Goal: Task Accomplishment & Management: Complete application form

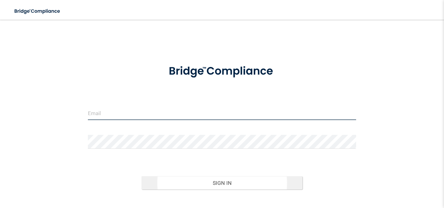
type input "[EMAIL_ADDRESS][DOMAIN_NAME]"
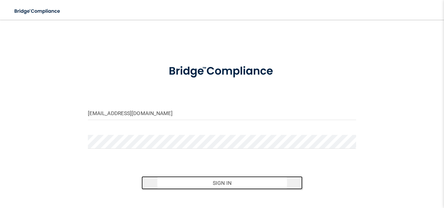
click at [220, 183] on button "Sign In" at bounding box center [222, 183] width 161 height 14
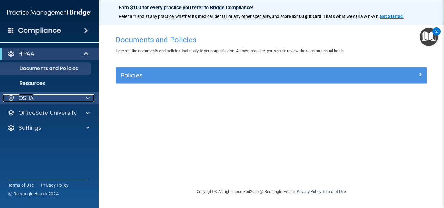
click at [88, 97] on span at bounding box center [88, 97] width 4 height 7
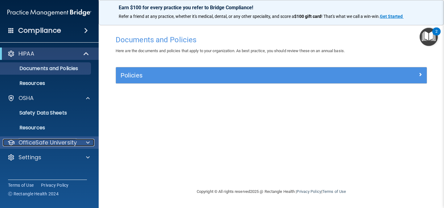
click at [87, 143] on span at bounding box center [88, 142] width 4 height 7
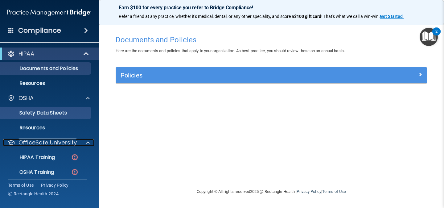
scroll to position [33, 0]
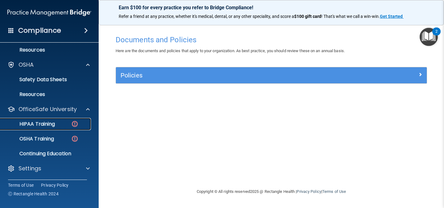
click at [43, 124] on p "HIPAA Training" at bounding box center [29, 124] width 51 height 6
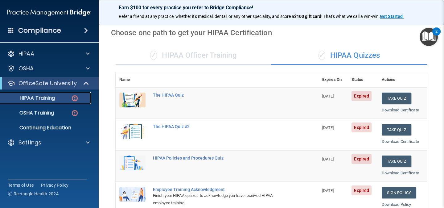
scroll to position [21, 0]
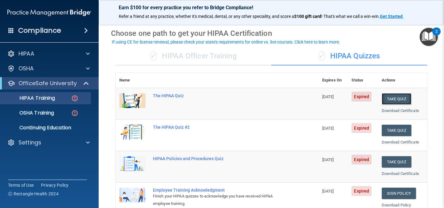
click at [397, 97] on button "Take Quiz" at bounding box center [397, 98] width 30 height 11
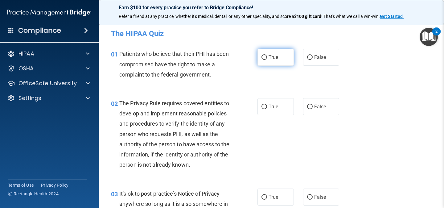
click at [264, 57] on input "True" at bounding box center [264, 57] width 6 height 5
radio input "true"
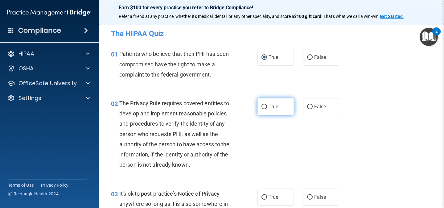
click at [265, 107] on input "True" at bounding box center [264, 107] width 6 height 5
radio input "true"
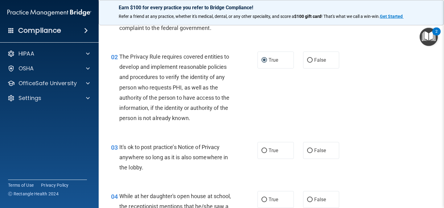
scroll to position [53, 0]
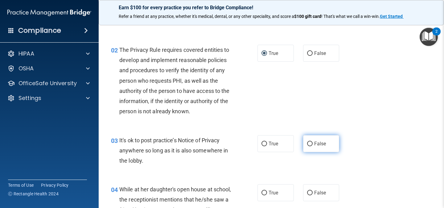
click at [310, 143] on input "False" at bounding box center [310, 144] width 6 height 5
radio input "true"
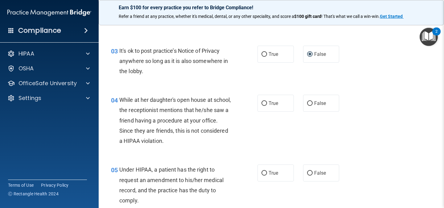
scroll to position [144, 0]
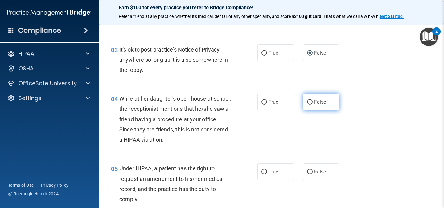
click at [309, 102] on input "False" at bounding box center [310, 102] width 6 height 5
radio input "true"
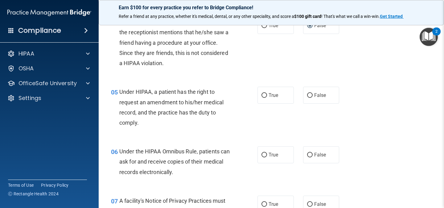
scroll to position [224, 0]
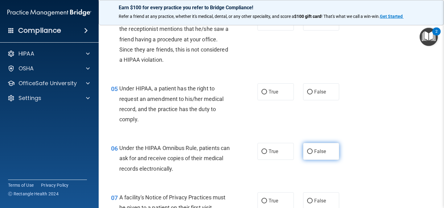
click at [311, 152] on input "False" at bounding box center [310, 151] width 6 height 5
radio input "true"
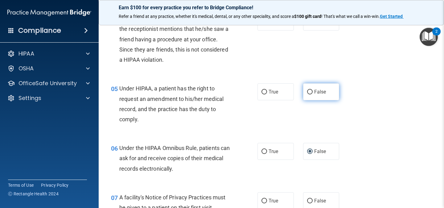
click at [310, 91] on input "False" at bounding box center [310, 92] width 6 height 5
radio input "true"
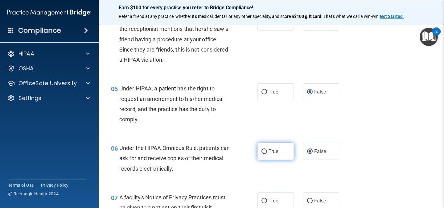
click at [265, 151] on input "True" at bounding box center [264, 151] width 6 height 5
radio input "true"
radio input "false"
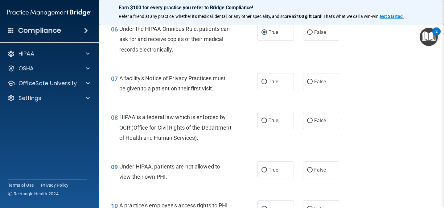
scroll to position [343, 0]
click at [265, 80] on input "True" at bounding box center [264, 81] width 6 height 5
radio input "true"
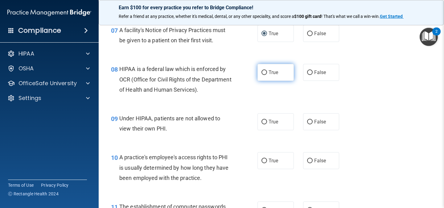
click at [264, 72] on input "True" at bounding box center [264, 72] width 6 height 5
radio input "true"
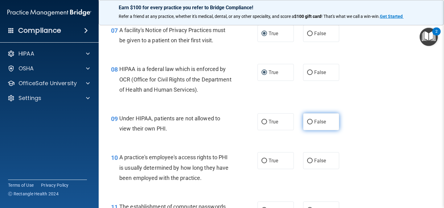
click at [310, 122] on input "False" at bounding box center [310, 122] width 6 height 5
radio input "true"
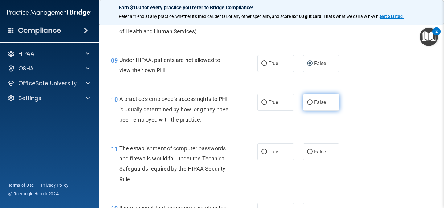
click at [310, 102] on input "False" at bounding box center [310, 102] width 6 height 5
radio input "true"
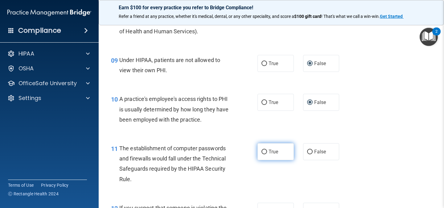
scroll to position [500, 0]
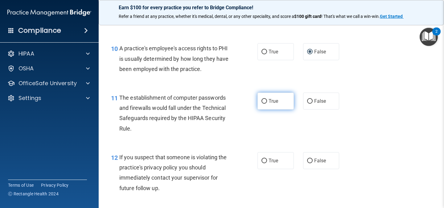
click at [264, 101] on input "True" at bounding box center [264, 101] width 6 height 5
radio input "true"
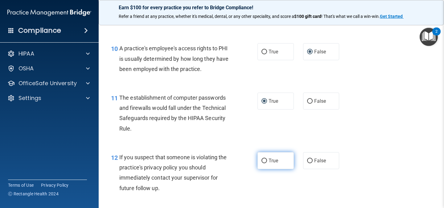
click at [264, 160] on input "True" at bounding box center [264, 160] width 6 height 5
radio input "true"
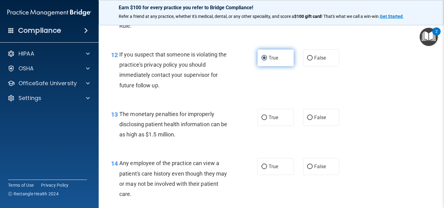
scroll to position [605, 0]
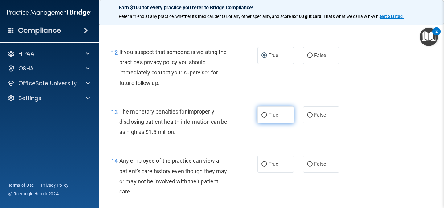
click at [265, 113] on input "True" at bounding box center [264, 115] width 6 height 5
radio input "true"
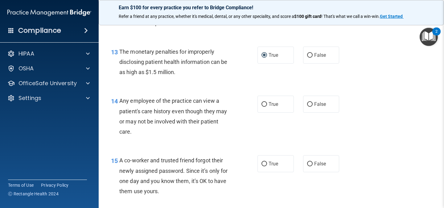
scroll to position [665, 0]
click at [309, 105] on input "False" at bounding box center [310, 104] width 6 height 5
radio input "true"
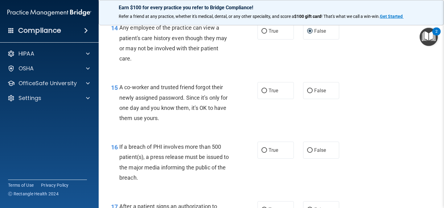
scroll to position [738, 0]
click at [310, 91] on input "False" at bounding box center [310, 90] width 6 height 5
radio input "true"
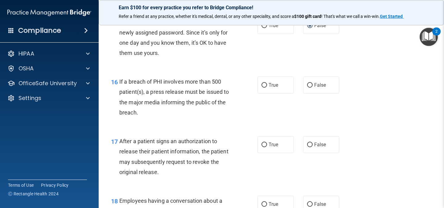
scroll to position [804, 0]
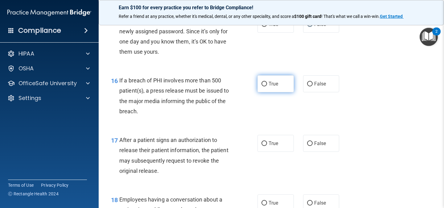
click at [265, 83] on input "True" at bounding box center [264, 84] width 6 height 5
radio input "true"
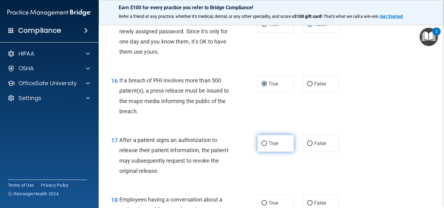
click at [264, 144] on input "True" at bounding box center [264, 143] width 6 height 5
radio input "true"
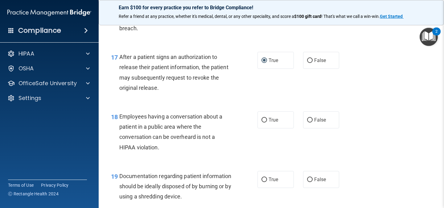
scroll to position [887, 0]
click at [309, 118] on input "False" at bounding box center [310, 119] width 6 height 5
radio input "true"
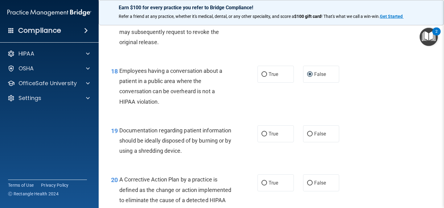
scroll to position [942, 0]
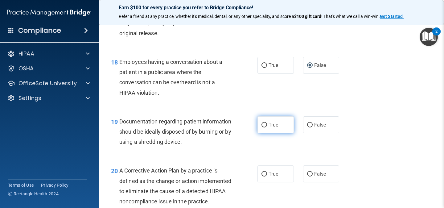
click at [265, 125] on input "True" at bounding box center [264, 125] width 6 height 5
radio input "true"
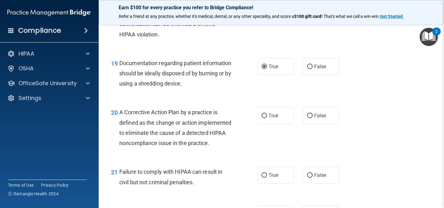
scroll to position [1045, 0]
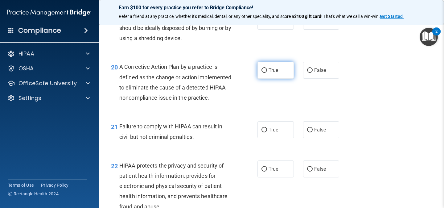
click at [263, 71] on input "True" at bounding box center [264, 70] width 6 height 5
radio input "true"
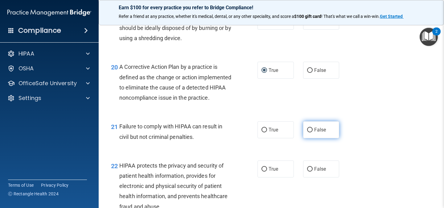
click at [310, 132] on input "False" at bounding box center [310, 130] width 6 height 5
radio input "true"
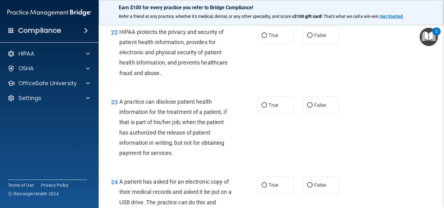
scroll to position [1181, 0]
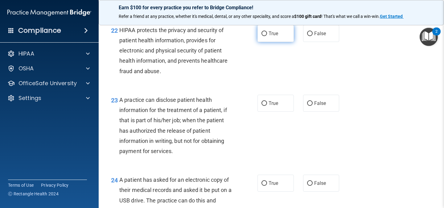
click at [265, 36] on input "True" at bounding box center [264, 33] width 6 height 5
radio input "true"
click at [309, 106] on input "False" at bounding box center [310, 103] width 6 height 5
radio input "true"
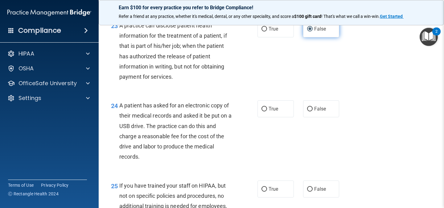
scroll to position [1255, 0]
click at [263, 111] on input "True" at bounding box center [264, 108] width 6 height 5
radio input "true"
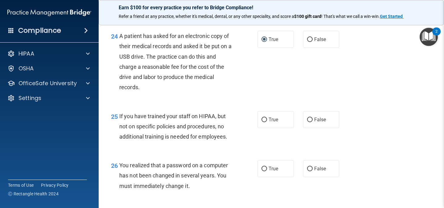
scroll to position [1325, 0]
click at [310, 122] on input "False" at bounding box center [310, 119] width 6 height 5
radio input "true"
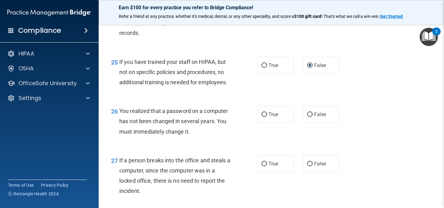
scroll to position [1385, 0]
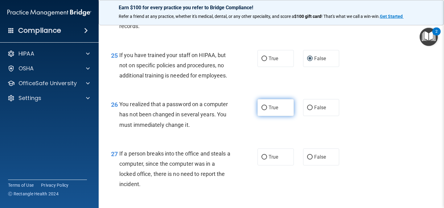
click at [264, 110] on input "True" at bounding box center [264, 107] width 6 height 5
radio input "true"
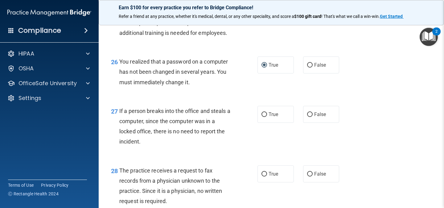
scroll to position [1448, 0]
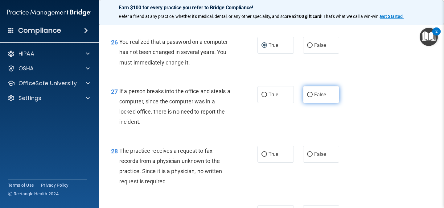
click at [309, 97] on input "False" at bounding box center [310, 95] width 6 height 5
radio input "true"
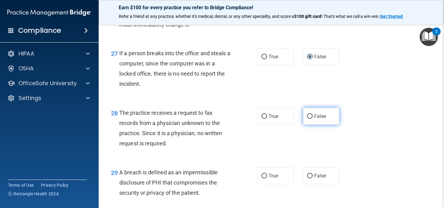
click at [310, 119] on input "False" at bounding box center [310, 116] width 6 height 5
radio input "true"
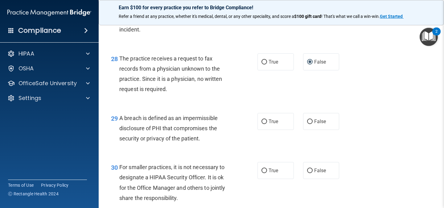
scroll to position [1540, 0]
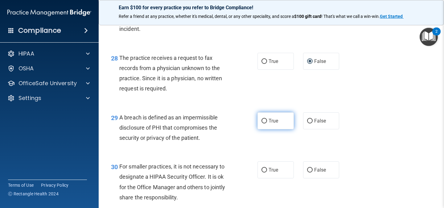
click at [265, 123] on input "True" at bounding box center [264, 121] width 6 height 5
radio input "true"
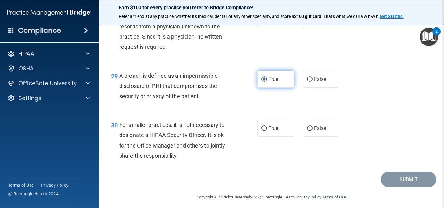
scroll to position [1593, 0]
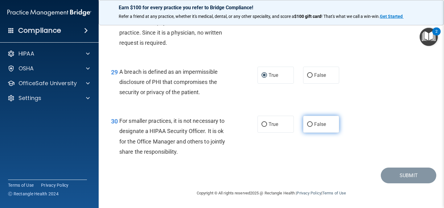
click at [308, 127] on input "False" at bounding box center [310, 124] width 6 height 5
radio input "true"
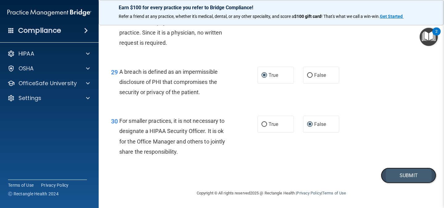
click at [411, 179] on button "Submit" at bounding box center [409, 175] width 56 height 16
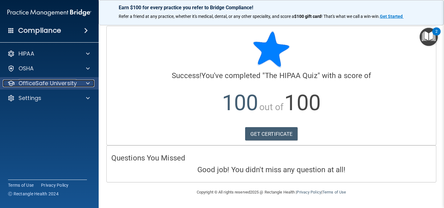
click at [87, 84] on span at bounding box center [88, 83] width 4 height 7
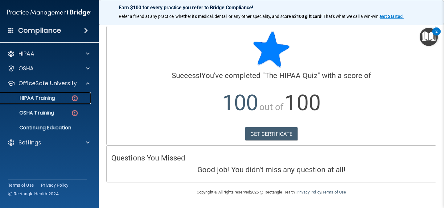
click at [63, 100] on div "HIPAA Training" at bounding box center [46, 98] width 84 height 6
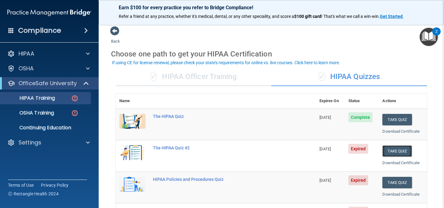
click at [399, 151] on button "Take Quiz" at bounding box center [397, 150] width 30 height 11
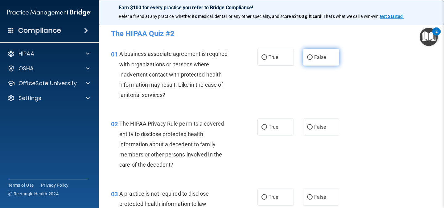
click at [309, 56] on input "False" at bounding box center [310, 57] width 6 height 5
radio input "true"
click at [264, 127] on input "True" at bounding box center [264, 127] width 6 height 5
radio input "true"
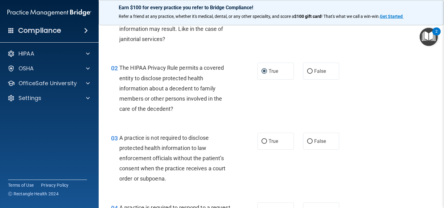
scroll to position [61, 0]
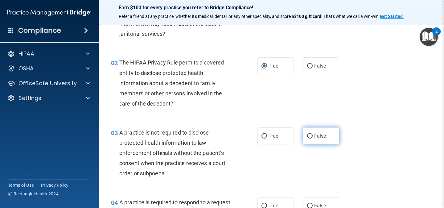
click at [311, 135] on input "False" at bounding box center [310, 136] width 6 height 5
radio input "true"
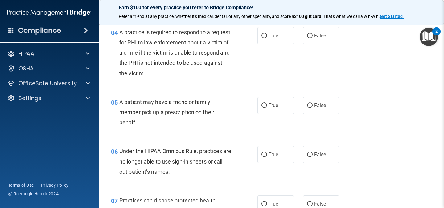
scroll to position [225, 0]
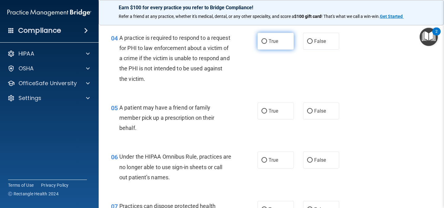
click at [264, 40] on input "True" at bounding box center [264, 41] width 6 height 5
radio input "true"
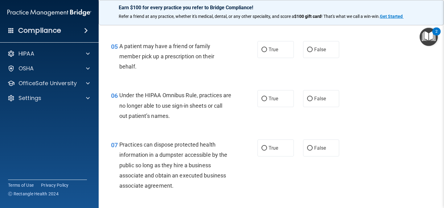
scroll to position [293, 0]
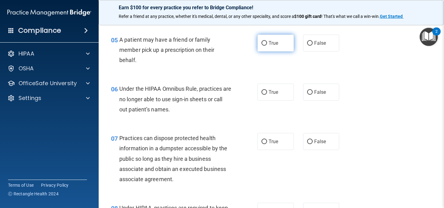
click at [264, 44] on input "True" at bounding box center [264, 43] width 6 height 5
radio input "true"
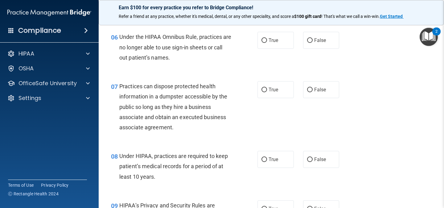
scroll to position [348, 0]
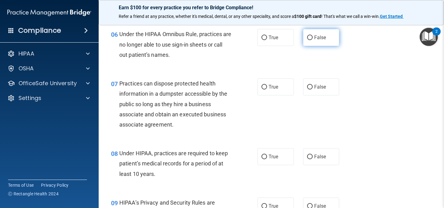
click at [311, 37] on input "False" at bounding box center [310, 37] width 6 height 5
radio input "true"
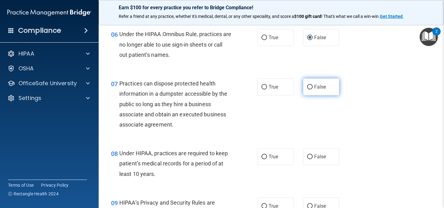
click at [310, 87] on input "False" at bounding box center [310, 87] width 6 height 5
radio input "true"
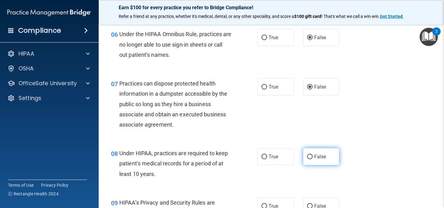
click at [311, 156] on input "False" at bounding box center [310, 156] width 6 height 5
radio input "true"
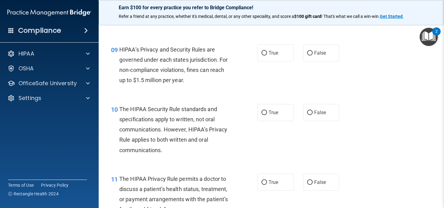
scroll to position [503, 0]
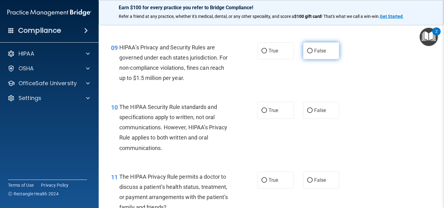
click at [309, 52] on input "False" at bounding box center [310, 51] width 6 height 5
radio input "true"
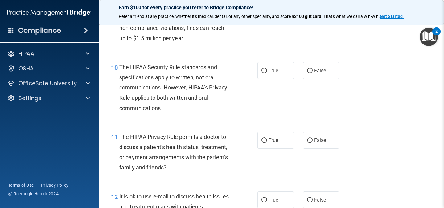
scroll to position [542, 0]
click at [264, 70] on input "True" at bounding box center [264, 71] width 6 height 5
radio input "true"
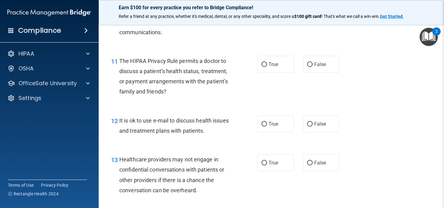
scroll to position [621, 0]
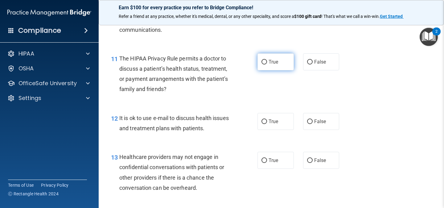
click at [264, 63] on input "True" at bounding box center [264, 62] width 6 height 5
radio input "true"
click at [264, 122] on input "True" at bounding box center [264, 121] width 6 height 5
radio input "true"
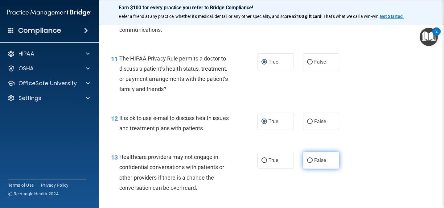
click at [309, 159] on input "False" at bounding box center [310, 160] width 6 height 5
radio input "true"
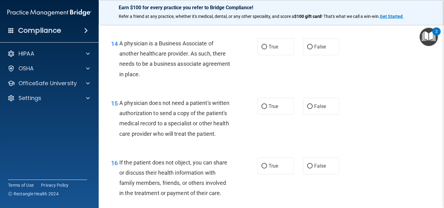
scroll to position [796, 0]
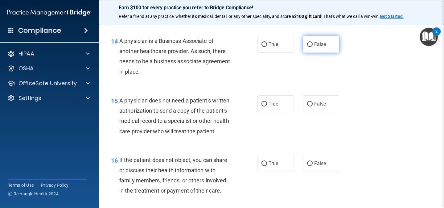
click at [310, 43] on input "False" at bounding box center [310, 44] width 6 height 5
radio input "true"
click at [264, 104] on input "True" at bounding box center [264, 104] width 6 height 5
radio input "true"
click at [264, 163] on input "True" at bounding box center [264, 163] width 6 height 5
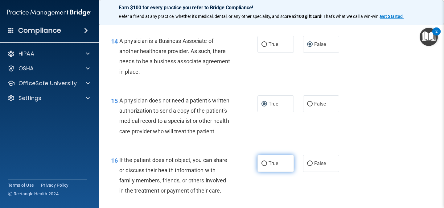
radio input "true"
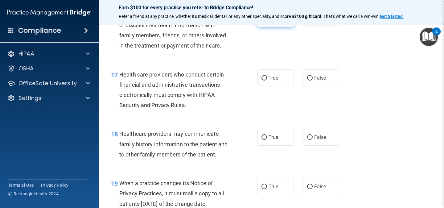
scroll to position [954, 0]
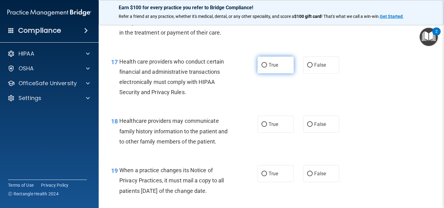
click at [264, 64] on input "True" at bounding box center [264, 65] width 6 height 5
radio input "true"
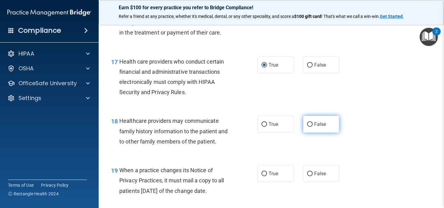
click at [309, 125] on input "False" at bounding box center [310, 124] width 6 height 5
radio input "true"
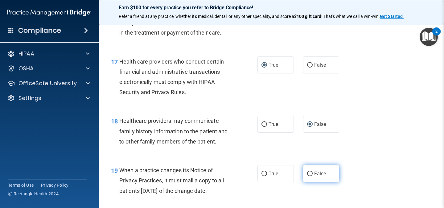
click at [310, 173] on input "False" at bounding box center [310, 173] width 6 height 5
radio input "true"
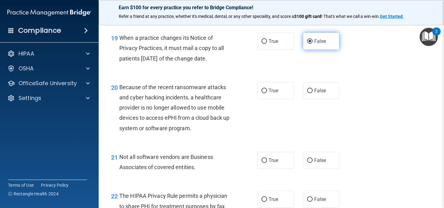
scroll to position [1124, 0]
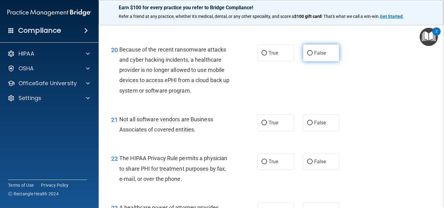
click at [310, 55] on input "False" at bounding box center [310, 53] width 6 height 5
radio input "true"
click at [264, 122] on input "True" at bounding box center [264, 123] width 6 height 5
radio input "true"
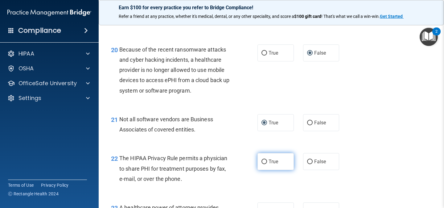
click at [265, 160] on input "True" at bounding box center [264, 161] width 6 height 5
radio input "true"
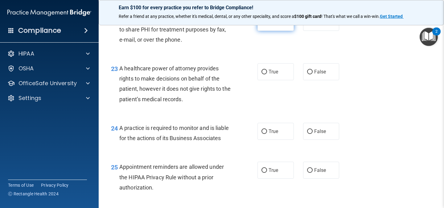
scroll to position [1264, 0]
click at [309, 73] on input "False" at bounding box center [310, 71] width 6 height 5
radio input "true"
click at [306, 130] on label "False" at bounding box center [321, 130] width 36 height 17
click at [307, 130] on input "False" at bounding box center [310, 131] width 6 height 5
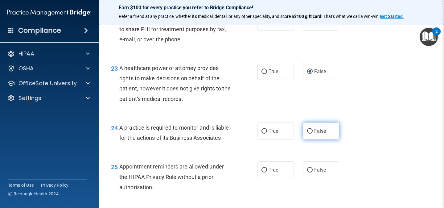
radio input "true"
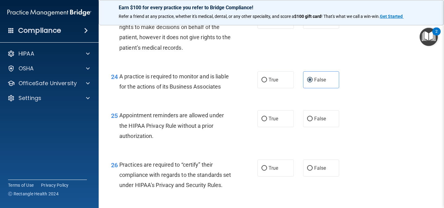
scroll to position [1322, 0]
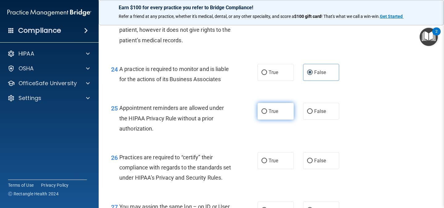
click at [264, 111] on input "True" at bounding box center [264, 111] width 6 height 5
radio input "true"
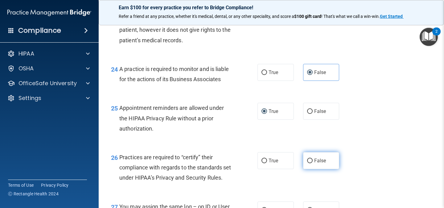
click at [310, 161] on input "False" at bounding box center [310, 160] width 6 height 5
radio input "true"
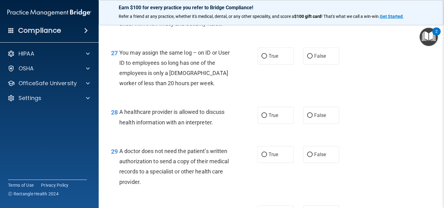
scroll to position [1487, 0]
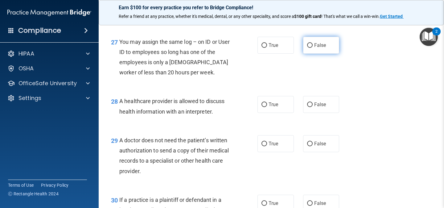
click at [310, 48] on input "False" at bounding box center [310, 45] width 6 height 5
radio input "true"
click at [264, 107] on input "True" at bounding box center [264, 104] width 6 height 5
radio input "true"
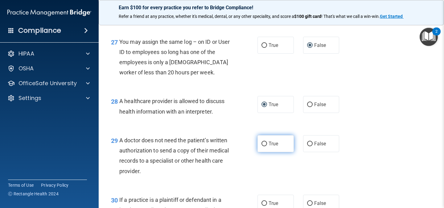
click at [264, 146] on input "True" at bounding box center [264, 144] width 6 height 5
radio input "true"
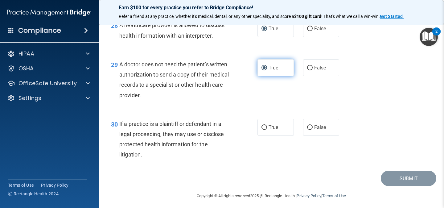
scroll to position [1576, 0]
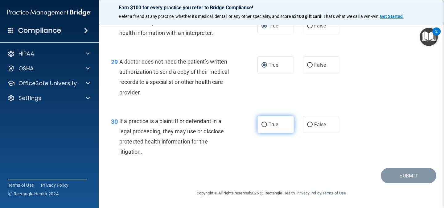
click at [265, 125] on input "True" at bounding box center [264, 124] width 6 height 5
radio input "true"
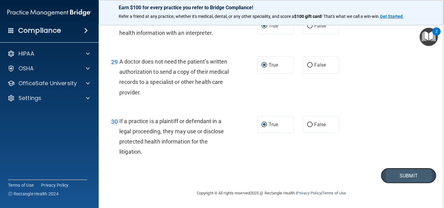
click at [409, 176] on button "Submit" at bounding box center [409, 176] width 56 height 16
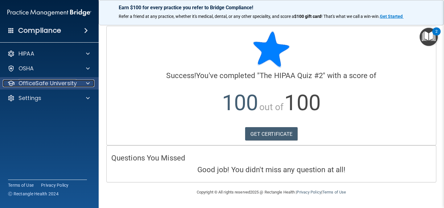
click at [84, 81] on div at bounding box center [86, 83] width 15 height 7
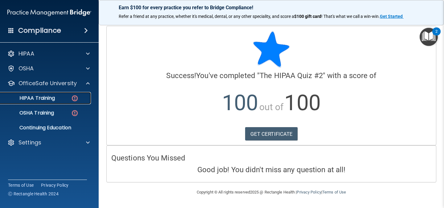
click at [61, 99] on div "HIPAA Training" at bounding box center [46, 98] width 84 height 6
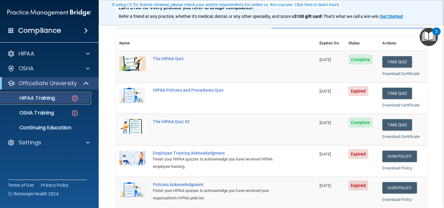
scroll to position [58, 0]
click at [398, 91] on button "Take Quiz" at bounding box center [397, 92] width 30 height 11
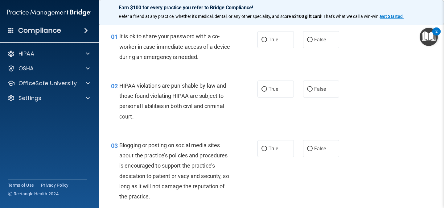
scroll to position [9, 0]
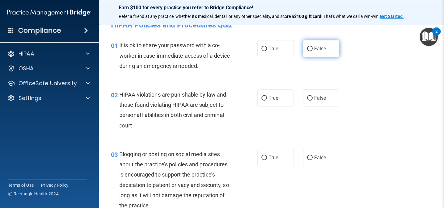
click at [307, 48] on input "False" at bounding box center [310, 49] width 6 height 5
radio input "true"
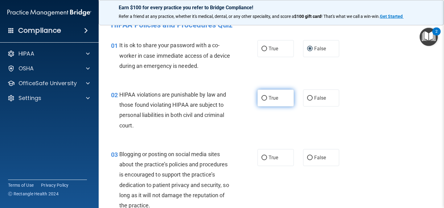
click at [265, 98] on input "True" at bounding box center [264, 98] width 6 height 5
radio input "true"
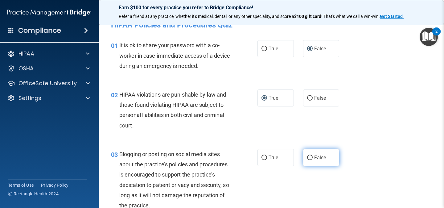
click at [309, 157] on input "False" at bounding box center [310, 157] width 6 height 5
radio input "true"
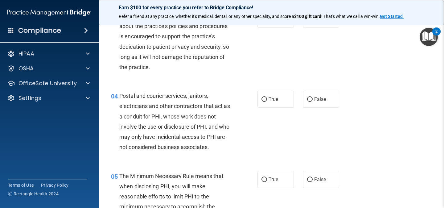
scroll to position [183, 0]
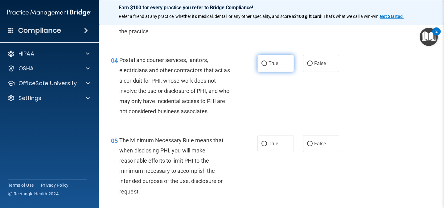
click at [263, 64] on input "True" at bounding box center [264, 63] width 6 height 5
radio input "true"
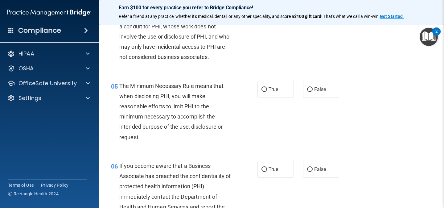
scroll to position [277, 0]
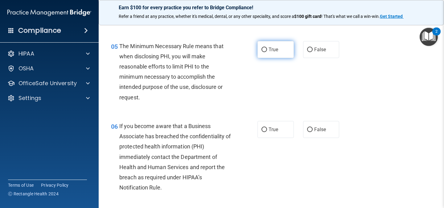
click at [265, 50] on input "True" at bounding box center [264, 49] width 6 height 5
radio input "true"
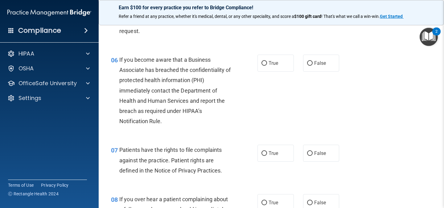
scroll to position [343, 0]
click at [310, 62] on input "False" at bounding box center [310, 63] width 6 height 5
radio input "true"
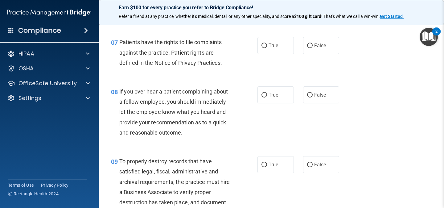
scroll to position [449, 0]
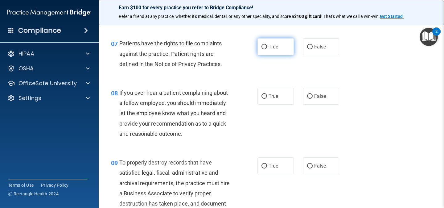
click at [265, 46] on input "True" at bounding box center [264, 47] width 6 height 5
radio input "true"
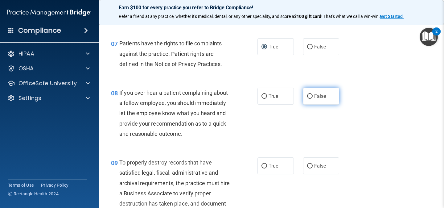
click at [311, 96] on input "False" at bounding box center [310, 96] width 6 height 5
radio input "true"
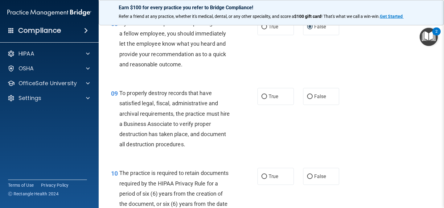
scroll to position [531, 0]
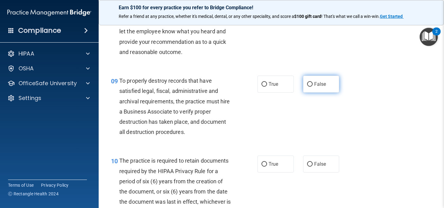
click at [310, 84] on input "False" at bounding box center [310, 84] width 6 height 5
radio input "true"
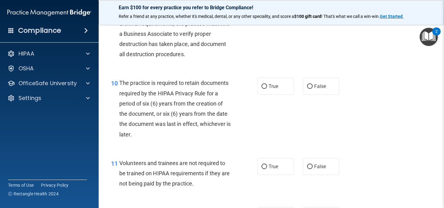
scroll to position [627, 0]
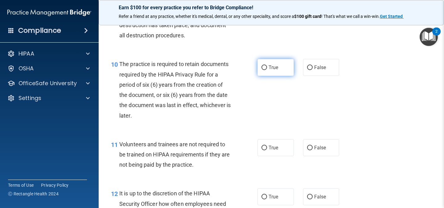
click at [264, 67] on input "True" at bounding box center [264, 67] width 6 height 5
radio input "true"
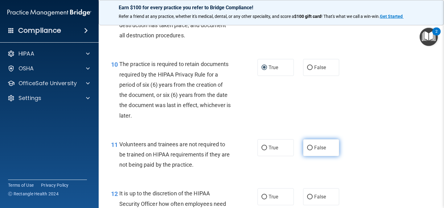
click at [310, 146] on input "False" at bounding box center [310, 148] width 6 height 5
radio input "true"
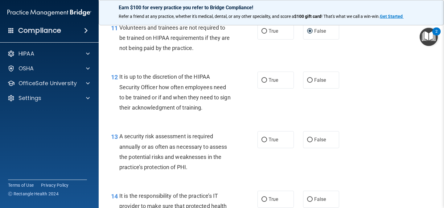
scroll to position [747, 0]
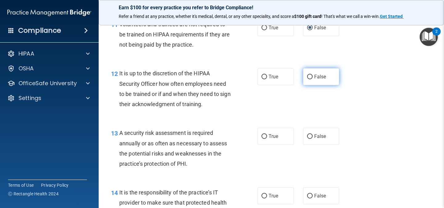
click at [311, 76] on input "False" at bounding box center [310, 77] width 6 height 5
radio input "true"
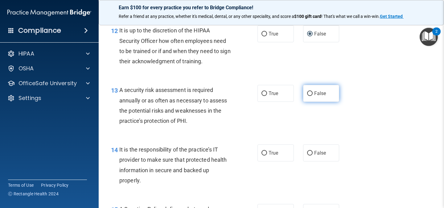
click at [311, 93] on input "False" at bounding box center [310, 93] width 6 height 5
radio input "true"
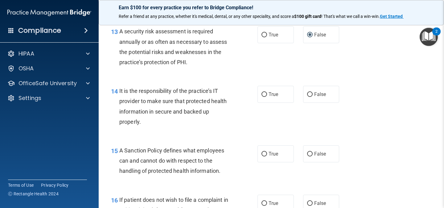
scroll to position [860, 0]
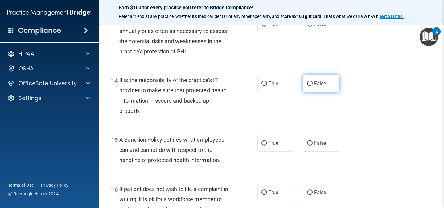
click at [309, 83] on input "False" at bounding box center [310, 83] width 6 height 5
radio input "true"
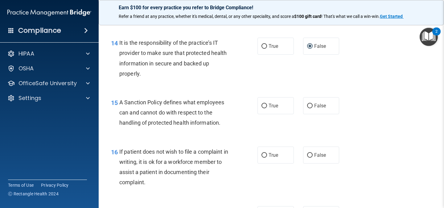
scroll to position [904, 0]
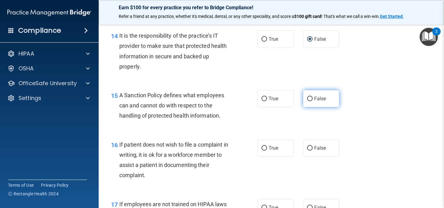
click at [309, 97] on input "False" at bounding box center [310, 99] width 6 height 5
radio input "true"
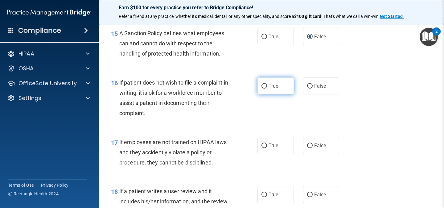
click at [265, 86] on input "True" at bounding box center [264, 86] width 6 height 5
radio input "true"
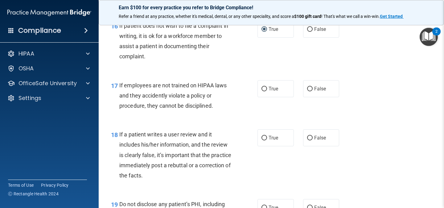
scroll to position [1030, 0]
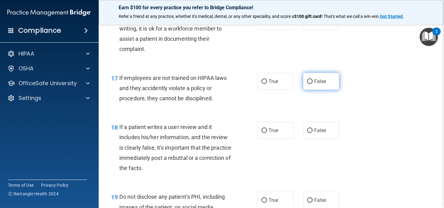
click at [308, 83] on input "False" at bounding box center [310, 81] width 6 height 5
radio input "true"
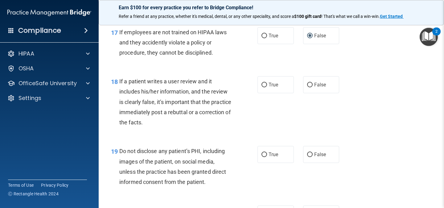
scroll to position [1082, 0]
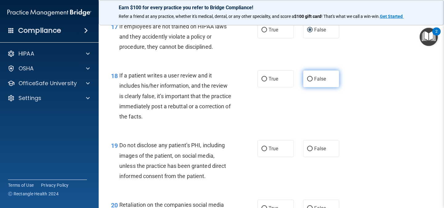
click at [310, 79] on input "False" at bounding box center [310, 79] width 6 height 5
radio input "true"
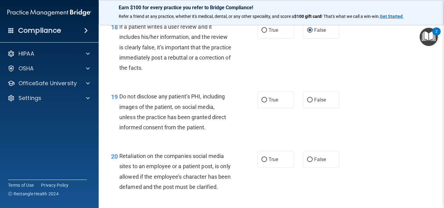
scroll to position [1131, 0]
click at [265, 100] on input "True" at bounding box center [264, 99] width 6 height 5
radio input "true"
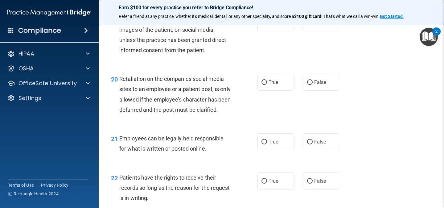
scroll to position [1208, 0]
click at [310, 83] on input "False" at bounding box center [310, 82] width 6 height 5
radio input "true"
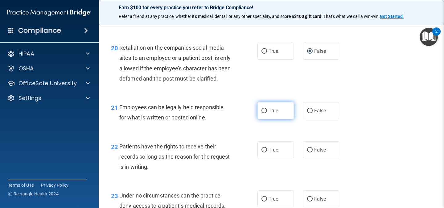
click at [266, 113] on input "True" at bounding box center [264, 111] width 6 height 5
radio input "true"
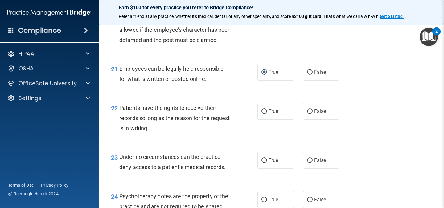
scroll to position [1287, 0]
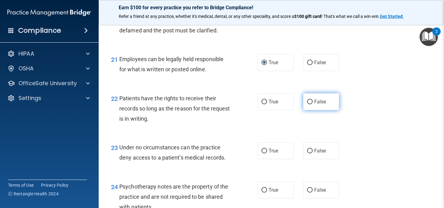
click at [310, 104] on input "False" at bounding box center [310, 102] width 6 height 5
radio input "true"
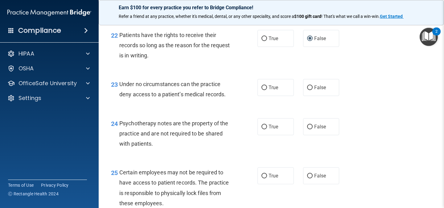
scroll to position [1357, 0]
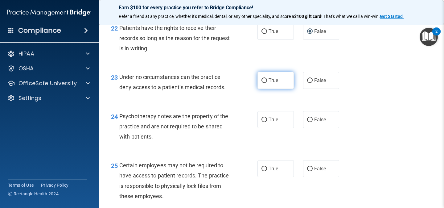
click at [264, 83] on input "True" at bounding box center [264, 80] width 6 height 5
radio input "true"
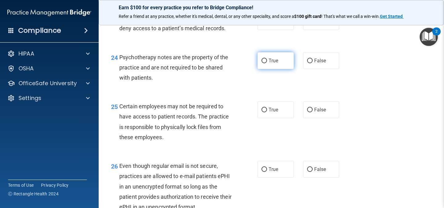
click at [265, 63] on input "True" at bounding box center [264, 61] width 6 height 5
radio input "true"
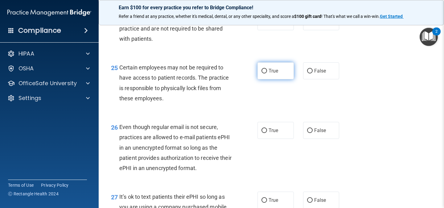
click at [264, 73] on input "True" at bounding box center [264, 71] width 6 height 5
radio input "true"
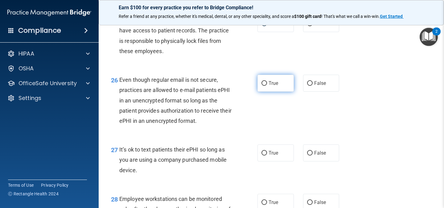
click at [265, 86] on input "True" at bounding box center [264, 83] width 6 height 5
radio input "true"
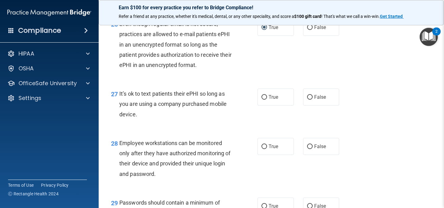
scroll to position [1566, 0]
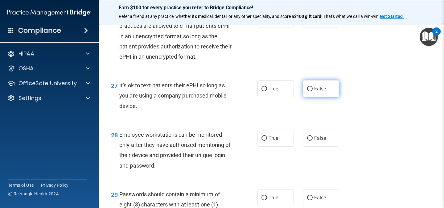
click at [309, 91] on input "False" at bounding box center [310, 89] width 6 height 5
radio input "true"
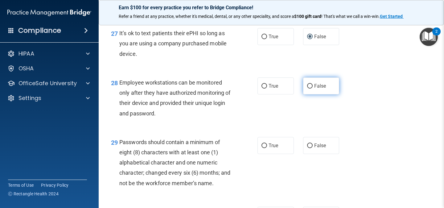
click at [309, 88] on input "False" at bounding box center [310, 86] width 6 height 5
radio input "true"
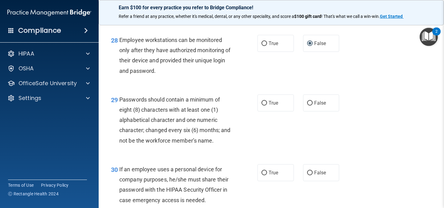
scroll to position [1673, 0]
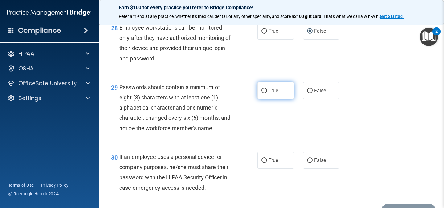
click at [263, 93] on input "True" at bounding box center [264, 90] width 6 height 5
radio input "true"
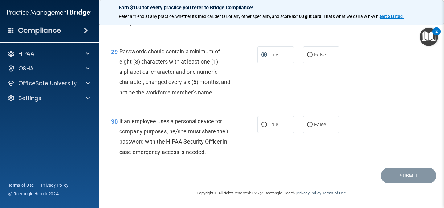
scroll to position [1719, 0]
click at [310, 125] on input "False" at bounding box center [310, 124] width 6 height 5
radio input "true"
click at [411, 178] on button "Submit" at bounding box center [409, 176] width 56 height 16
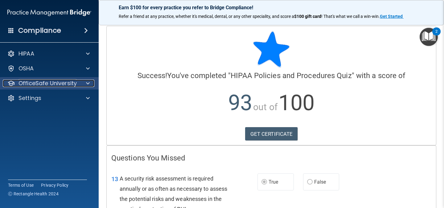
click at [90, 80] on div at bounding box center [86, 83] width 15 height 7
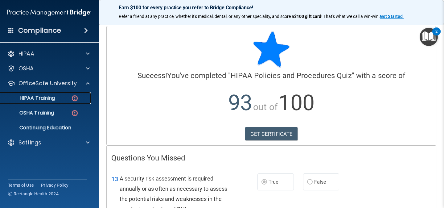
click at [74, 99] on img at bounding box center [75, 98] width 8 height 8
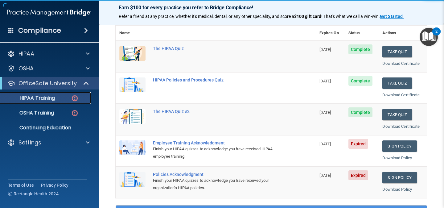
scroll to position [103, 0]
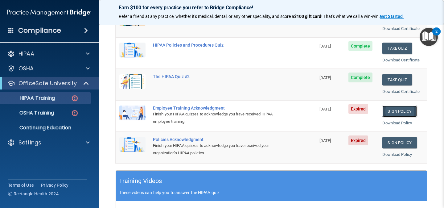
click at [395, 109] on link "Sign Policy" at bounding box center [399, 110] width 34 height 11
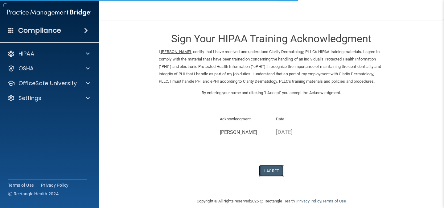
click at [271, 176] on button "I Agree" at bounding box center [271, 170] width 25 height 11
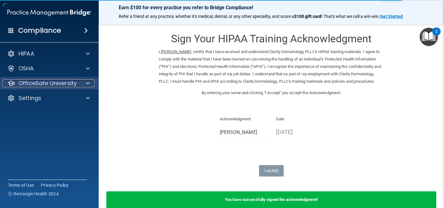
click at [88, 85] on span at bounding box center [88, 83] width 4 height 7
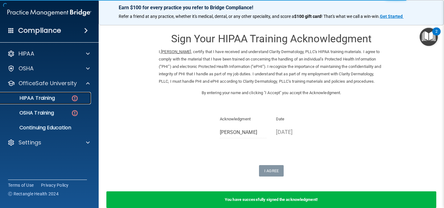
click at [75, 99] on img at bounding box center [75, 98] width 8 height 8
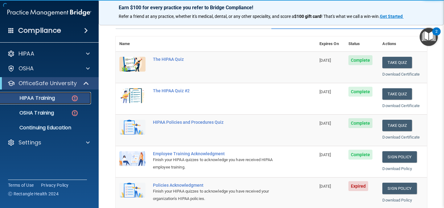
scroll to position [120, 0]
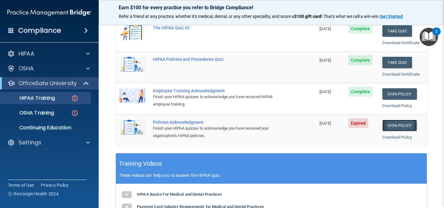
click at [402, 124] on link "Sign Policy" at bounding box center [399, 125] width 34 height 11
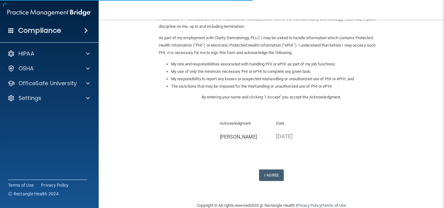
scroll to position [75, 0]
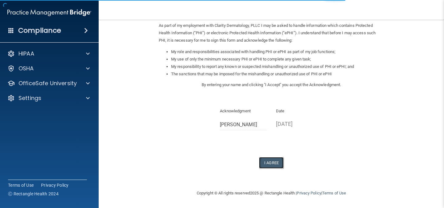
click at [270, 165] on button "I Agree" at bounding box center [271, 162] width 25 height 11
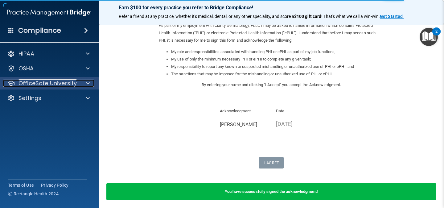
click at [76, 83] on p "OfficeSafe University" at bounding box center [48, 83] width 58 height 7
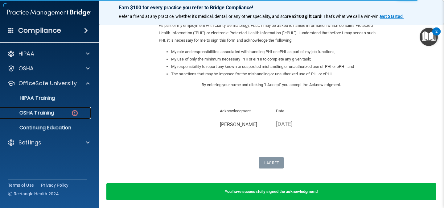
click at [74, 112] on img at bounding box center [75, 113] width 8 height 8
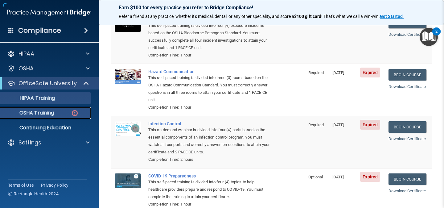
scroll to position [88, 0]
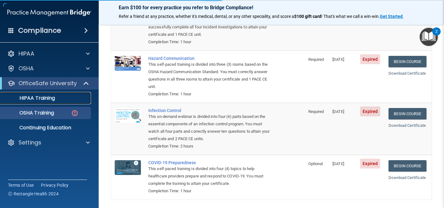
click at [62, 98] on div "HIPAA Training" at bounding box center [46, 98] width 84 height 6
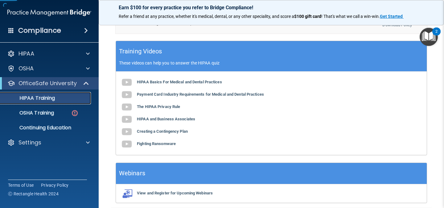
scroll to position [256, 0]
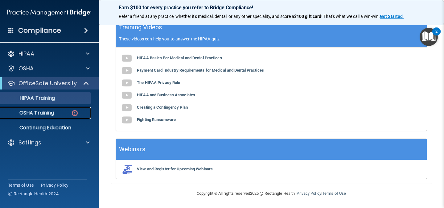
click at [54, 113] on p "OSHA Training" at bounding box center [29, 113] width 50 height 6
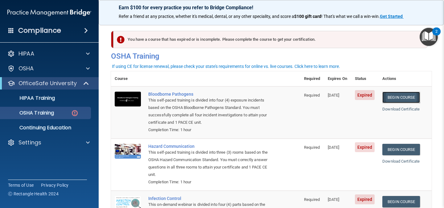
click at [405, 98] on link "Begin Course" at bounding box center [401, 97] width 38 height 11
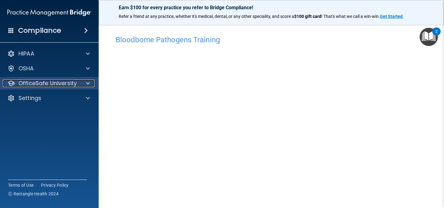
click at [85, 82] on div at bounding box center [86, 83] width 15 height 7
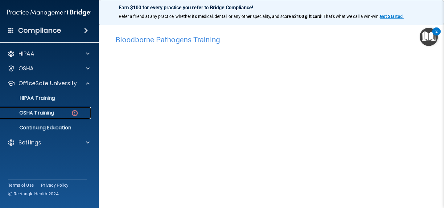
click at [69, 112] on div "OSHA Training" at bounding box center [46, 113] width 84 height 6
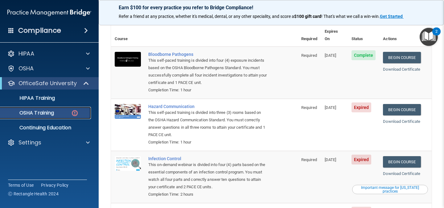
scroll to position [46, 0]
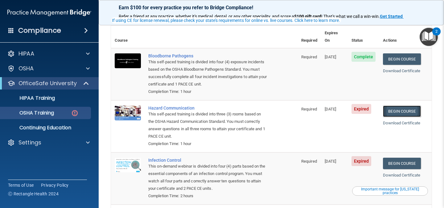
click at [401, 105] on link "Begin Course" at bounding box center [402, 110] width 38 height 11
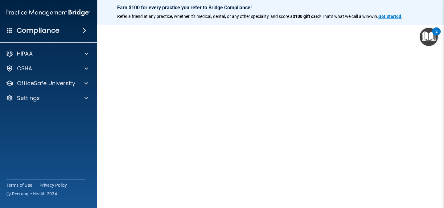
scroll to position [24, 0]
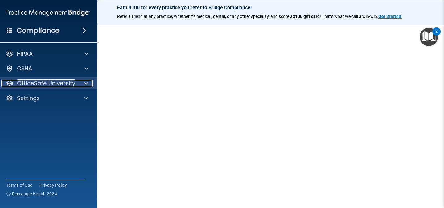
click at [86, 84] on span at bounding box center [86, 83] width 4 height 7
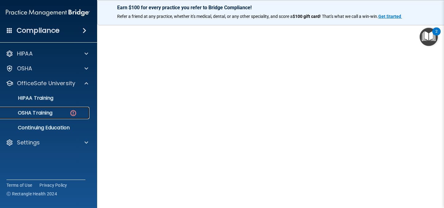
click at [68, 113] on div "OSHA Training" at bounding box center [44, 113] width 84 height 6
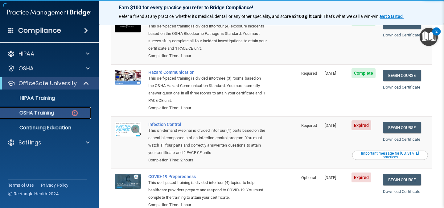
scroll to position [93, 0]
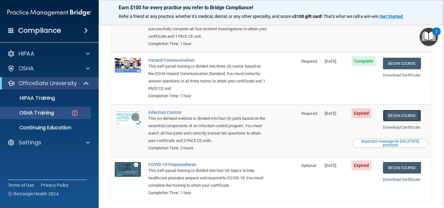
click at [404, 110] on link "Begin Course" at bounding box center [402, 115] width 38 height 11
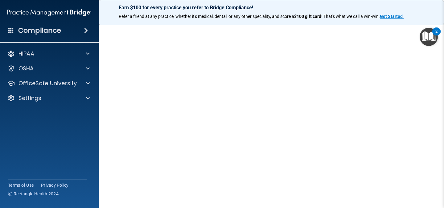
scroll to position [30, 0]
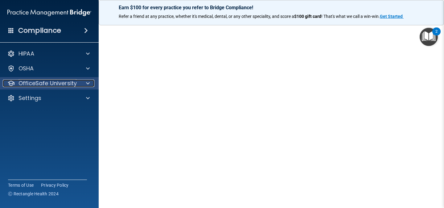
click at [88, 86] on span at bounding box center [88, 83] width 4 height 7
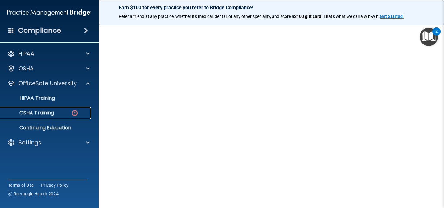
click at [75, 113] on img at bounding box center [75, 113] width 8 height 8
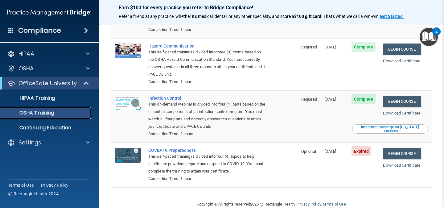
scroll to position [91, 0]
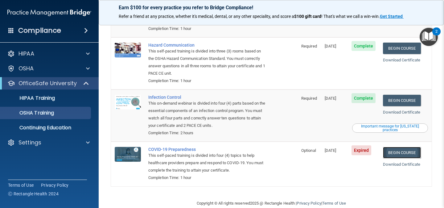
click at [403, 147] on link "Begin Course" at bounding box center [402, 152] width 38 height 11
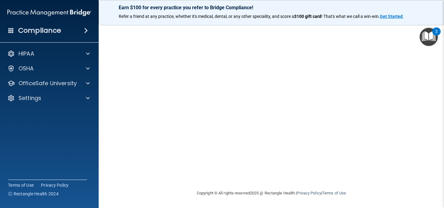
scroll to position [10, 0]
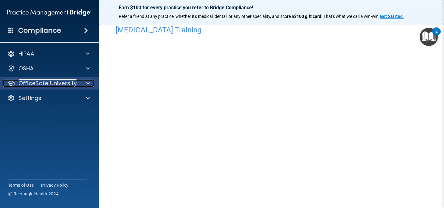
click at [88, 81] on span at bounding box center [88, 83] width 4 height 7
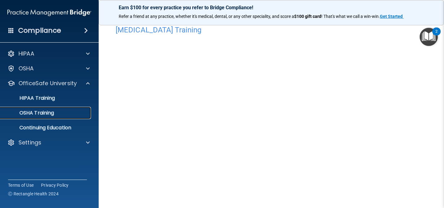
click at [61, 112] on div "OSHA Training" at bounding box center [46, 113] width 84 height 6
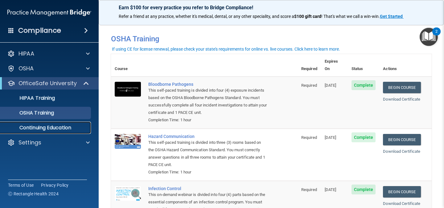
click at [60, 125] on p "Continuing Education" at bounding box center [46, 128] width 84 height 6
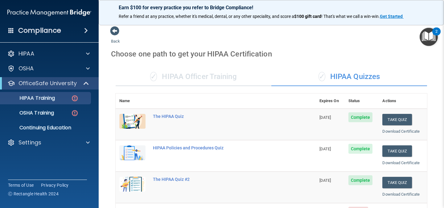
scroll to position [103, 0]
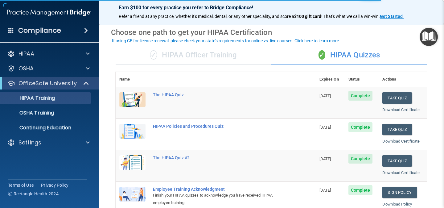
scroll to position [22, 0]
click at [205, 54] on div "✓ HIPAA Officer Training" at bounding box center [194, 55] width 156 height 19
